Goal: Find specific page/section: Find specific page/section

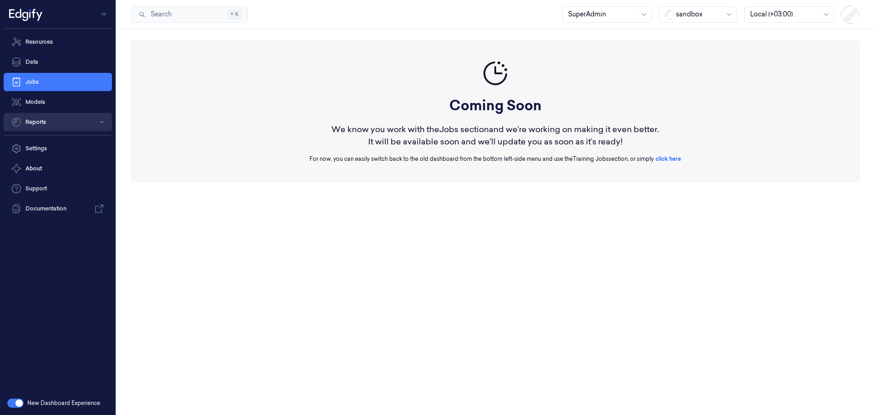
click at [40, 124] on button "Reports" at bounding box center [58, 122] width 108 height 18
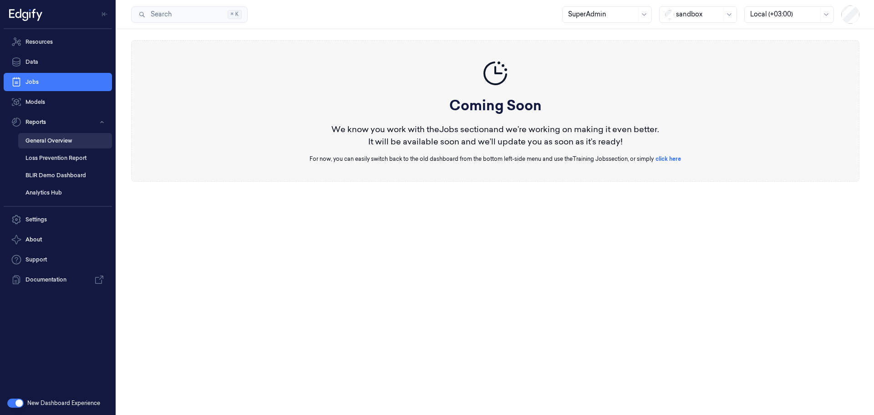
click at [57, 143] on link "General Overview" at bounding box center [65, 140] width 94 height 15
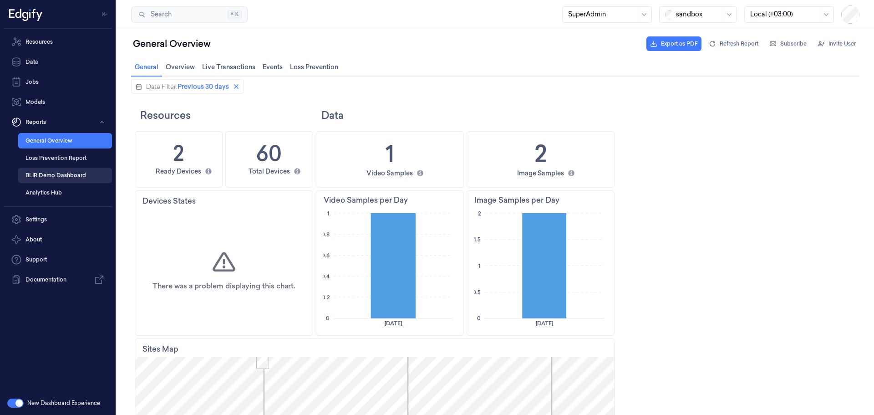
click at [53, 178] on link "BLIR Demo Dashboard" at bounding box center [65, 175] width 94 height 15
